Goal: Task Accomplishment & Management: Use online tool/utility

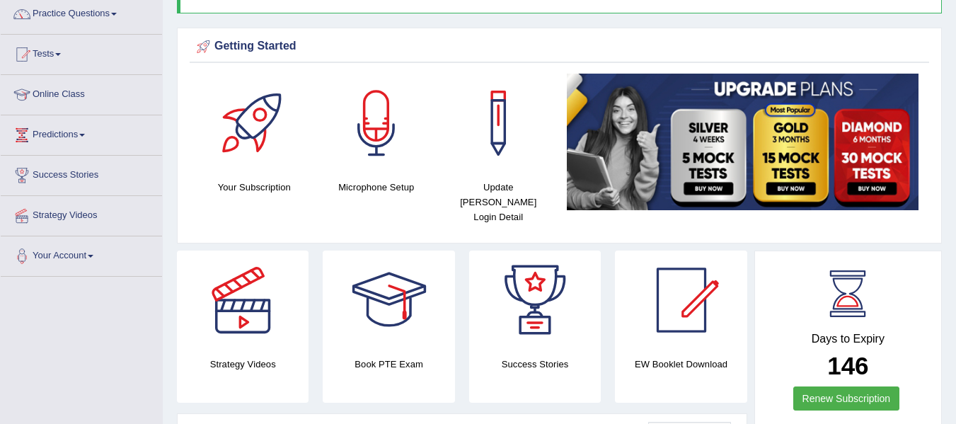
scroll to position [108, 0]
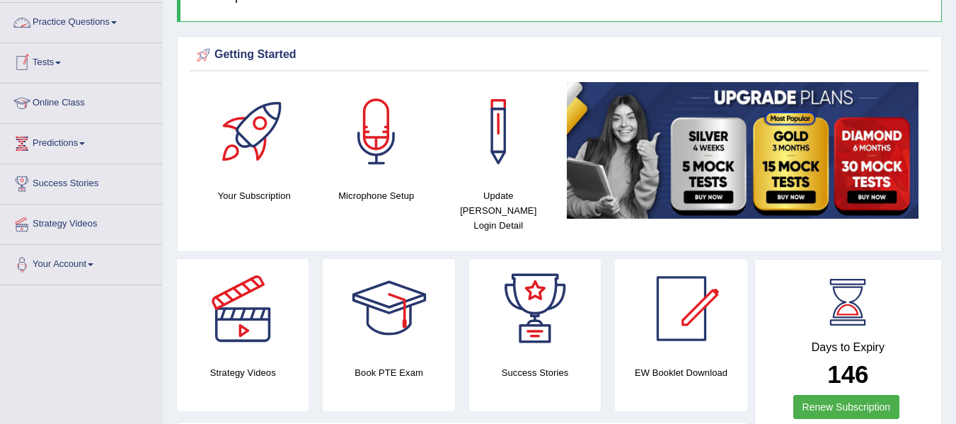
click at [122, 26] on link "Practice Questions" at bounding box center [81, 20] width 161 height 35
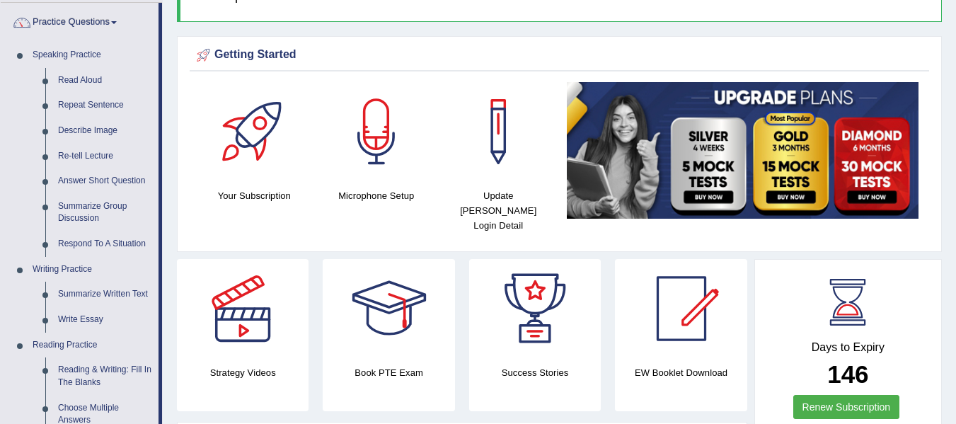
click at [122, 26] on link "Practice Questions" at bounding box center [80, 20] width 158 height 35
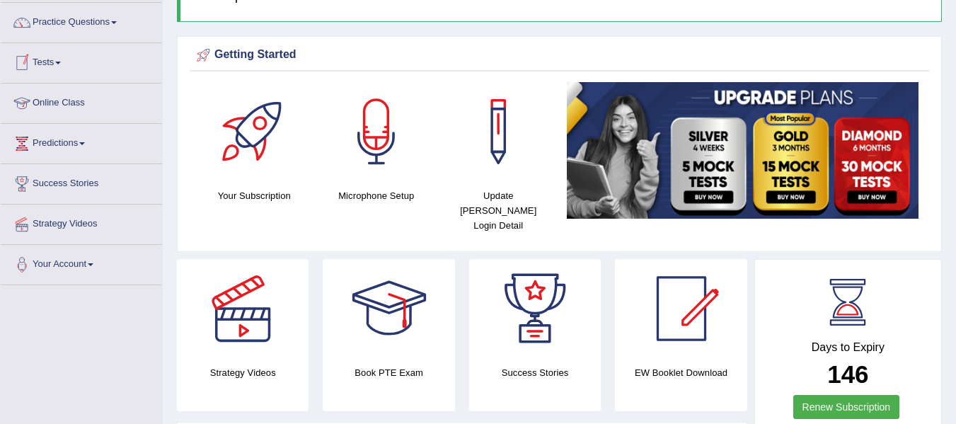
click at [76, 107] on link "Online Class" at bounding box center [81, 101] width 161 height 35
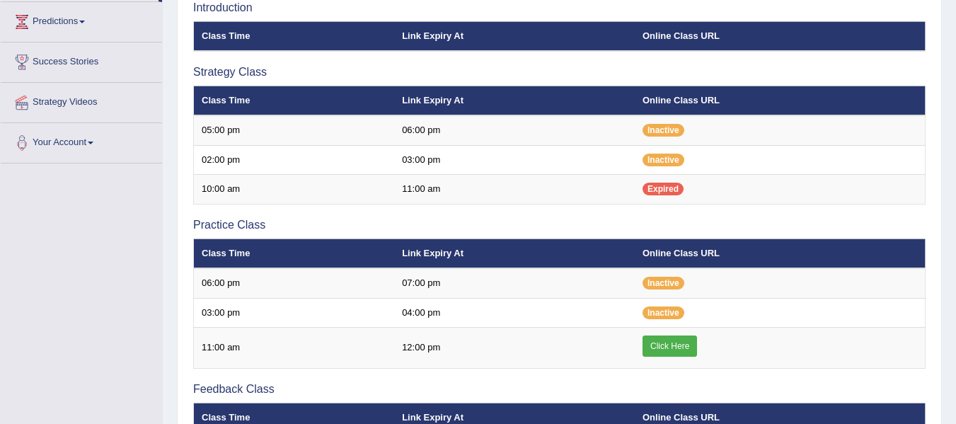
scroll to position [232, 0]
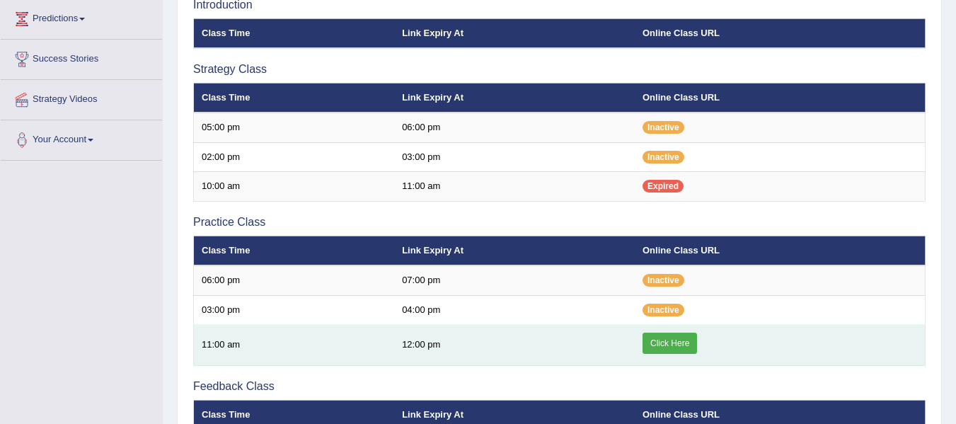
click at [677, 343] on link "Click Here" at bounding box center [670, 343] width 54 height 21
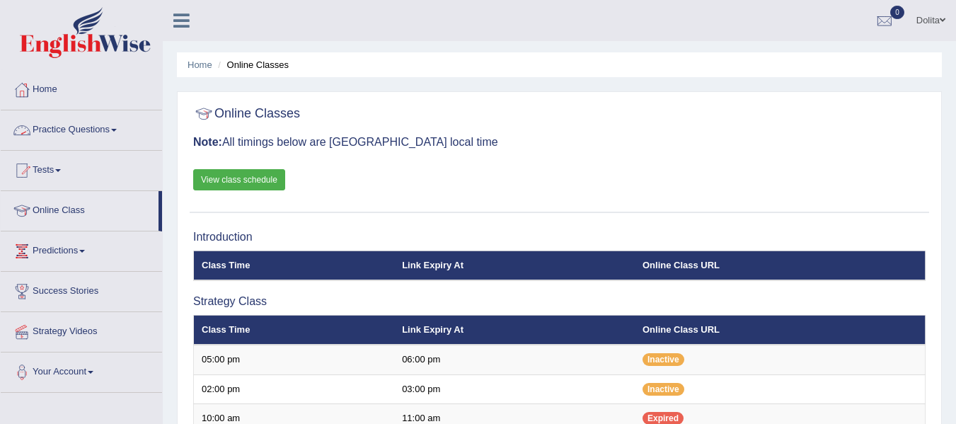
click at [120, 125] on link "Practice Questions" at bounding box center [81, 127] width 161 height 35
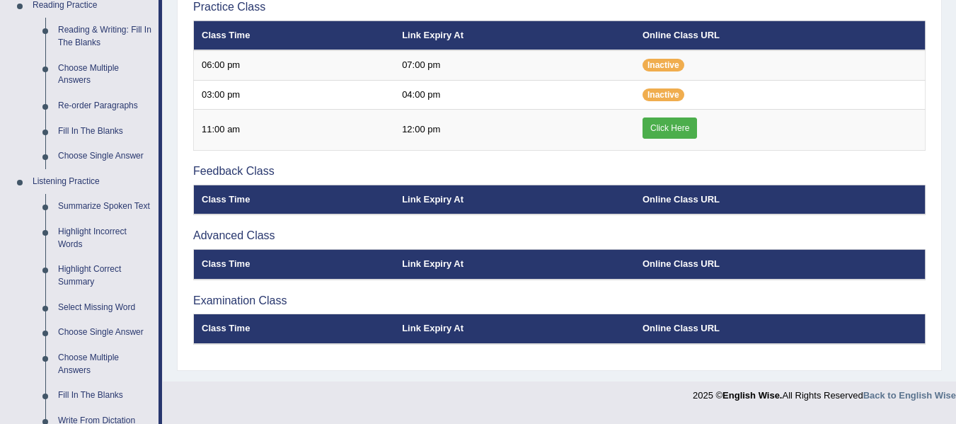
scroll to position [401, 0]
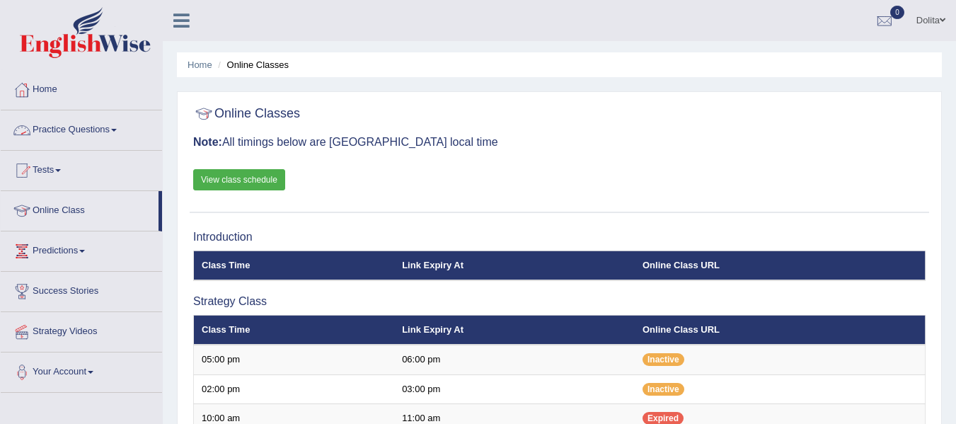
click at [116, 131] on link "Practice Questions" at bounding box center [81, 127] width 161 height 35
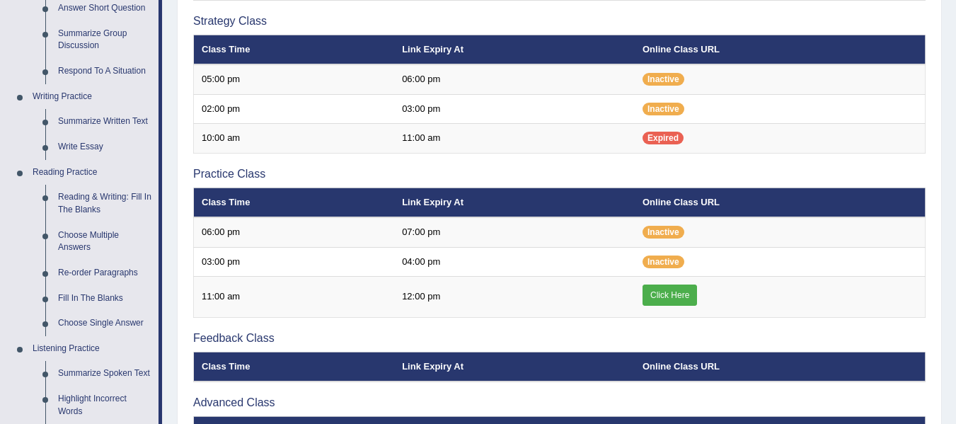
scroll to position [294, 0]
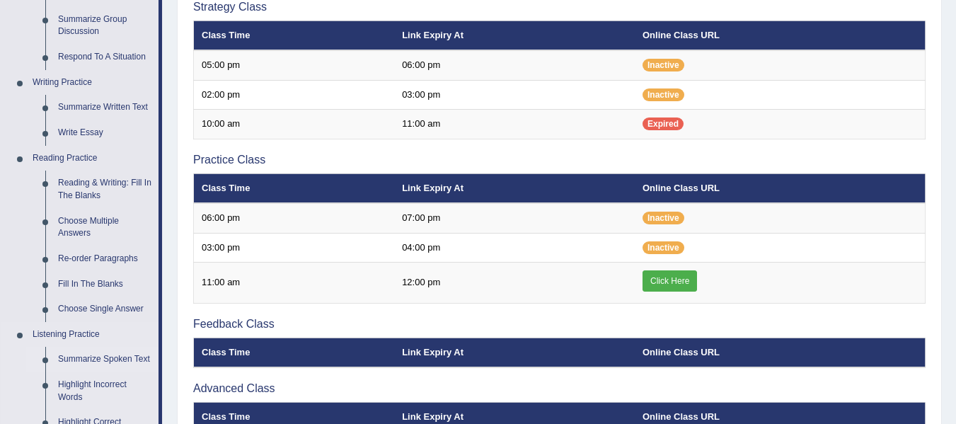
click at [91, 361] on link "Summarize Spoken Text" at bounding box center [105, 359] width 107 height 25
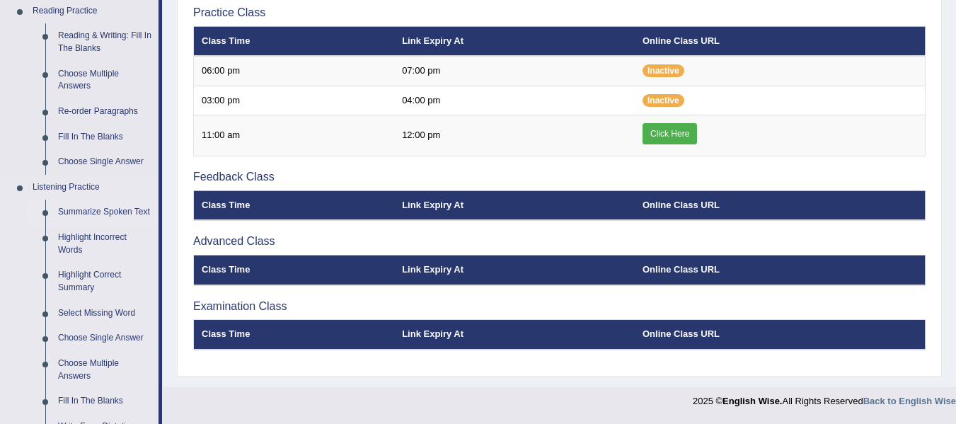
scroll to position [561, 0]
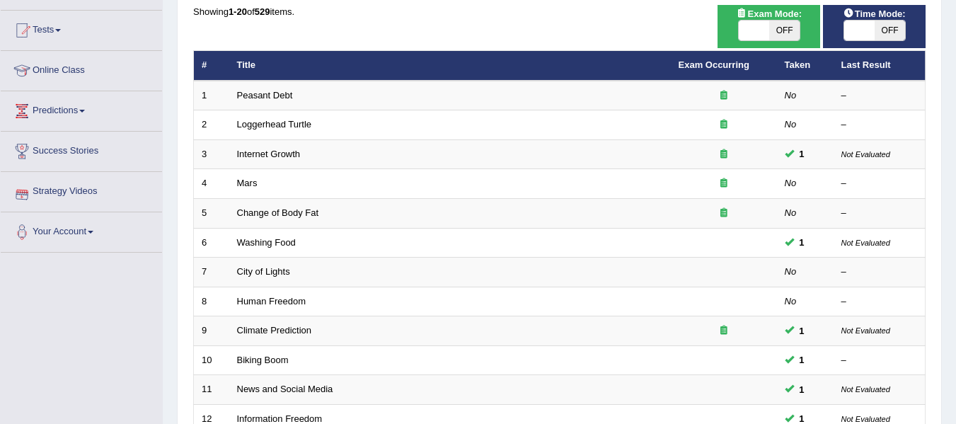
scroll to position [133, 0]
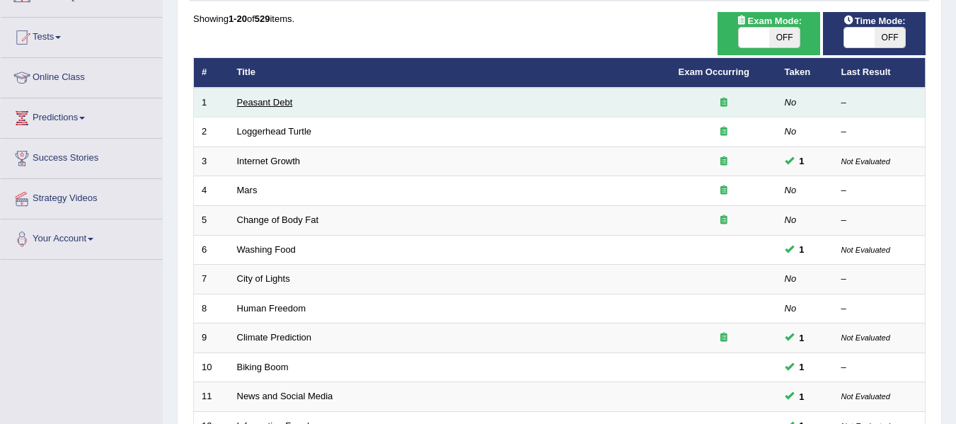
click at [265, 105] on link "Peasant Debt" at bounding box center [265, 102] width 56 height 11
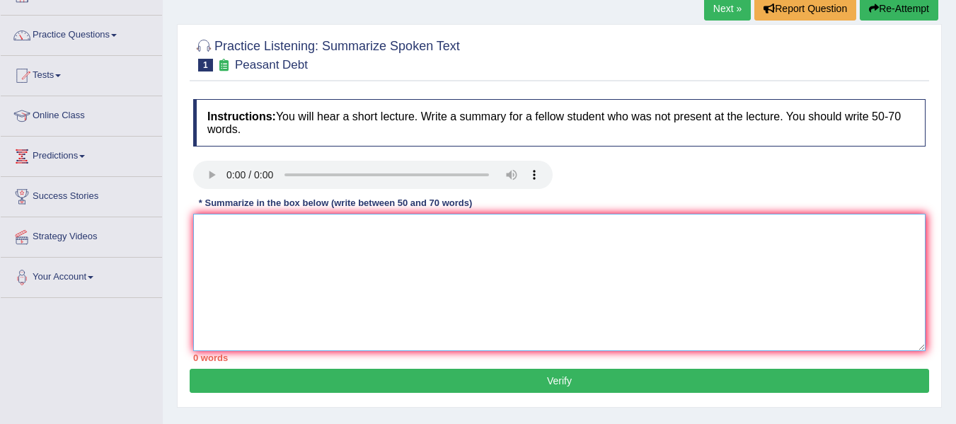
click at [357, 264] on textarea at bounding box center [559, 282] width 732 height 137
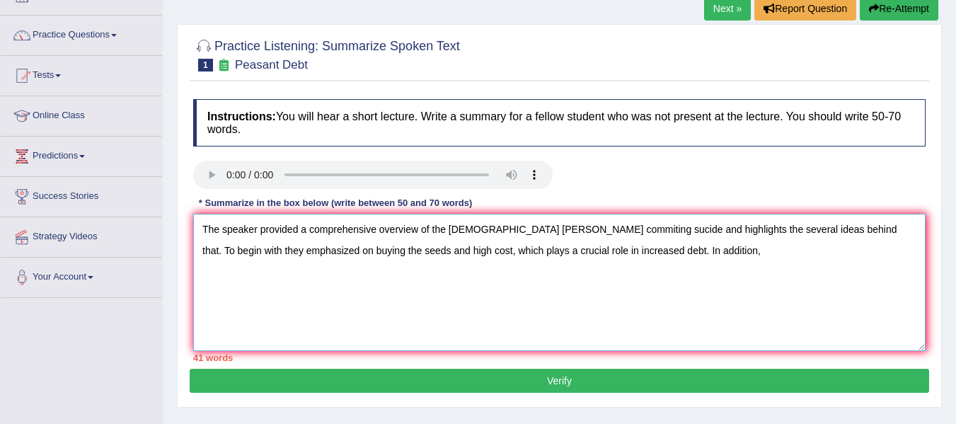
click at [685, 243] on textarea "The speaker provided a comprehensive overview of the Indian farmer's commiting …" at bounding box center [559, 282] width 732 height 137
click at [869, 238] on textarea "The speaker provided a comprehensive overview of the Indian farmer's commiting …" at bounding box center [559, 282] width 732 height 137
click at [862, 238] on textarea "The speaker provided a comprehensive overview of the Indian farmer's commiting …" at bounding box center [559, 282] width 732 height 137
click at [867, 239] on textarea "The speaker provided a comprehensive overview of the Indian farmer's commiting …" at bounding box center [559, 282] width 732 height 137
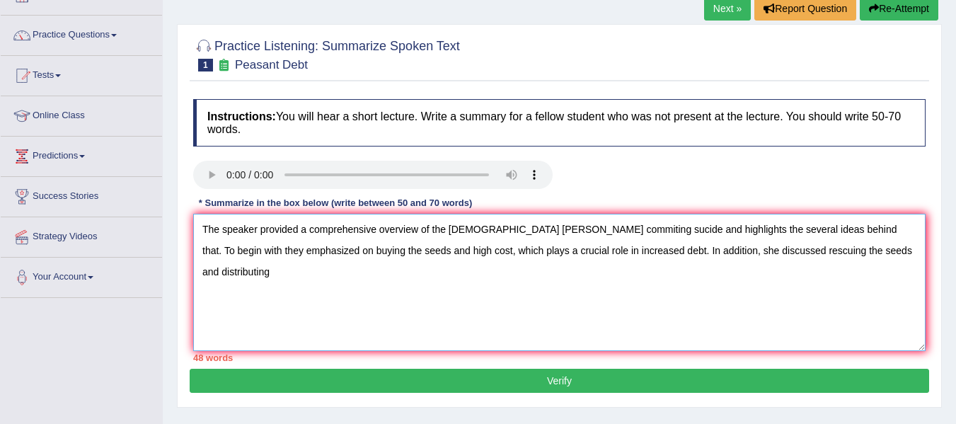
click at [894, 237] on textarea "The speaker provided a comprehensive overview of the Indian farmer's commiting …" at bounding box center [559, 282] width 732 height 137
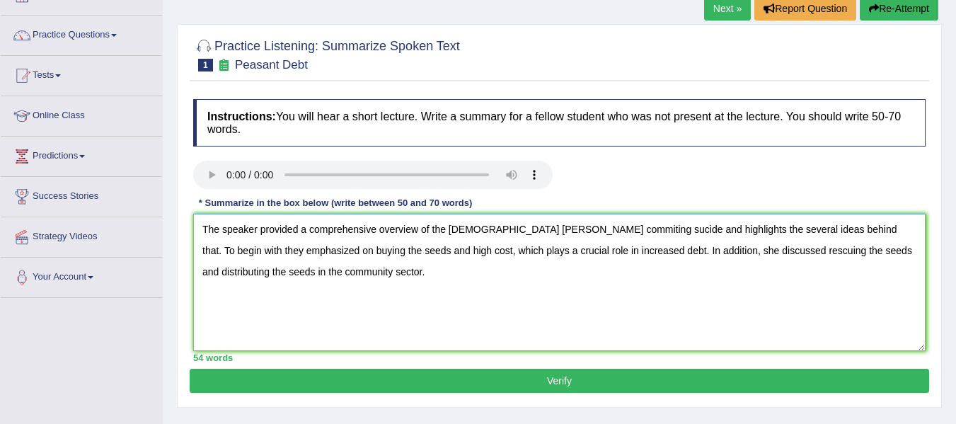
click at [230, 260] on textarea "The speaker provided a comprehensive overview of the Indian farmer's commiting …" at bounding box center [559, 282] width 732 height 137
click at [379, 259] on textarea "The speaker provided a comprehensive overview of the Indian farmer's commiting …" at bounding box center [559, 282] width 732 height 137
click at [381, 260] on textarea "The speaker provided a comprehensive overview of the Indian farmer's commiting …" at bounding box center [559, 282] width 732 height 137
click at [357, 255] on textarea "The speaker provided a comprehensive overview of the Indian farmer's commiting …" at bounding box center [559, 282] width 732 height 137
click at [463, 261] on textarea "The speaker provided a comprehensive overview of the Indian farmer's commiting …" at bounding box center [559, 282] width 732 height 137
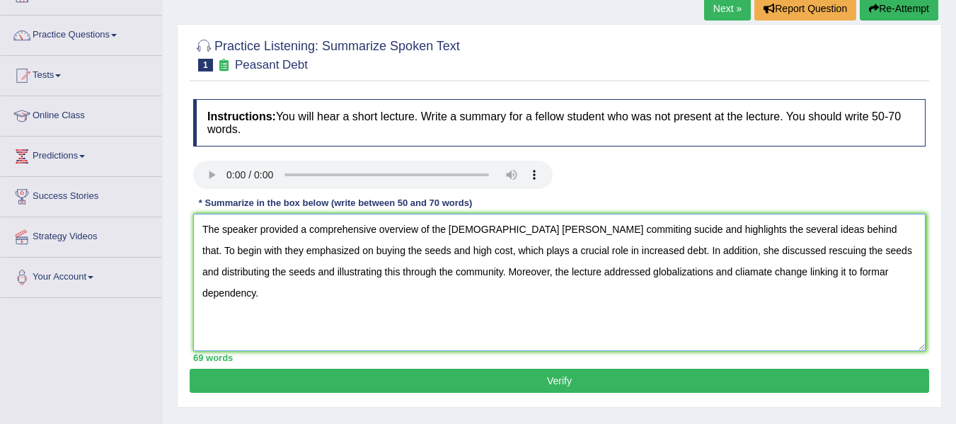
click at [468, 259] on textarea "The speaker provided a comprehensive overview of the Indian farmer's commiting …" at bounding box center [559, 282] width 732 height 137
drag, startPoint x: 468, startPoint y: 259, endPoint x: 428, endPoint y: 260, distance: 39.6
click at [428, 260] on textarea "The speaker provided a comprehensive overview of the Indian farmer's commiting …" at bounding box center [559, 282] width 732 height 137
type textarea "The speaker provided a comprehensive overview of the Indian farmer's commiting …"
click at [626, 369] on button "Verify" at bounding box center [559, 381] width 739 height 24
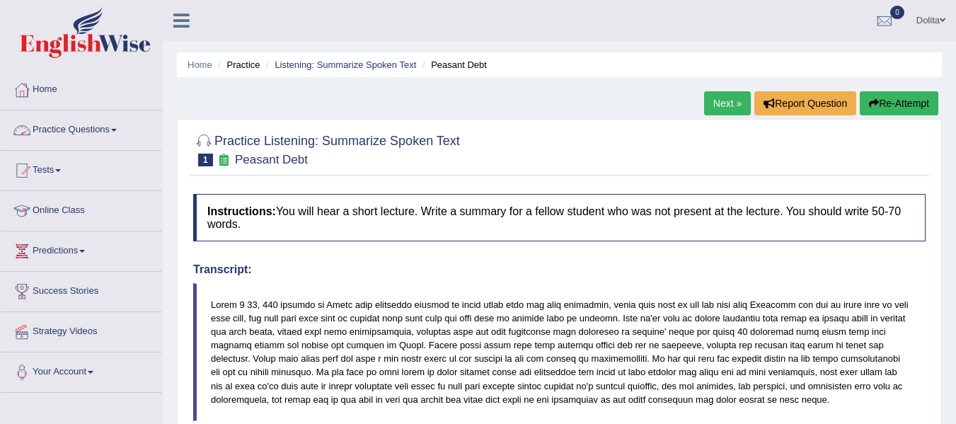
click at [113, 132] on link "Practice Questions" at bounding box center [81, 127] width 161 height 35
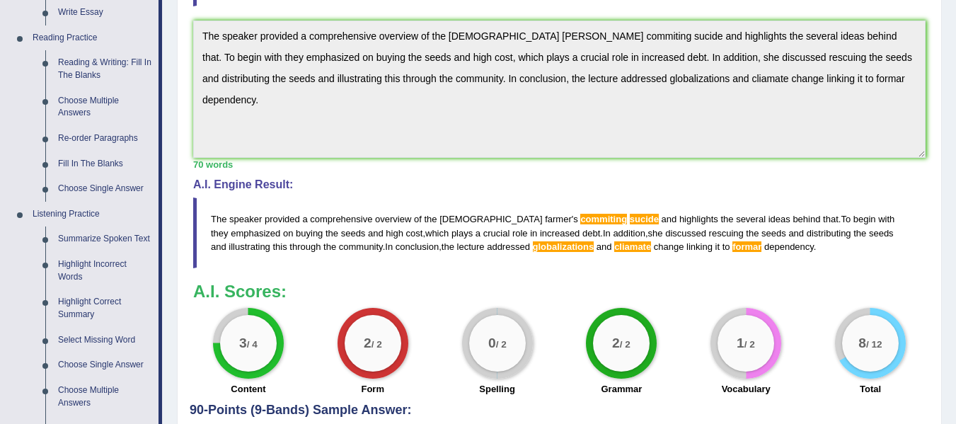
scroll to position [417, 0]
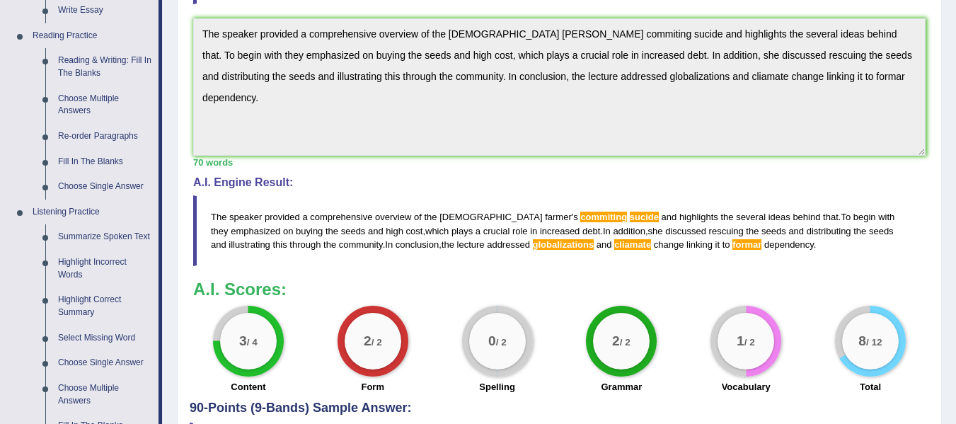
click at [612, 287] on h3 "A.I. Scores:" at bounding box center [559, 289] width 732 height 18
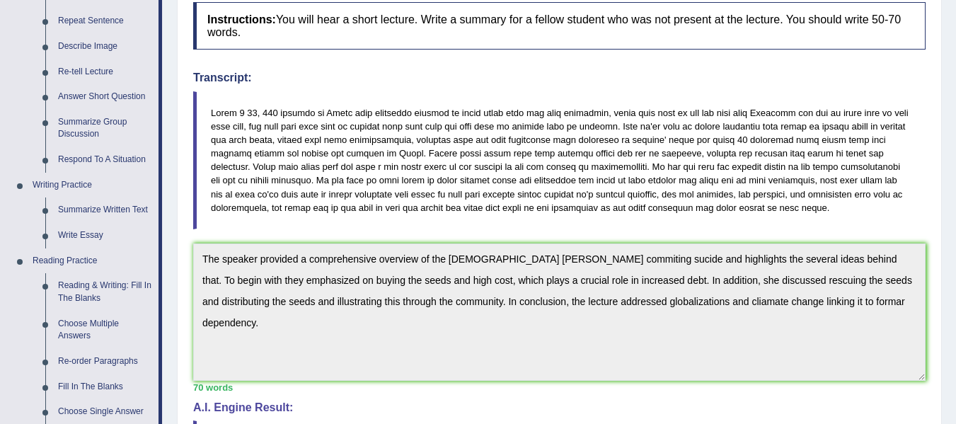
scroll to position [108, 0]
